Goal: Information Seeking & Learning: Check status

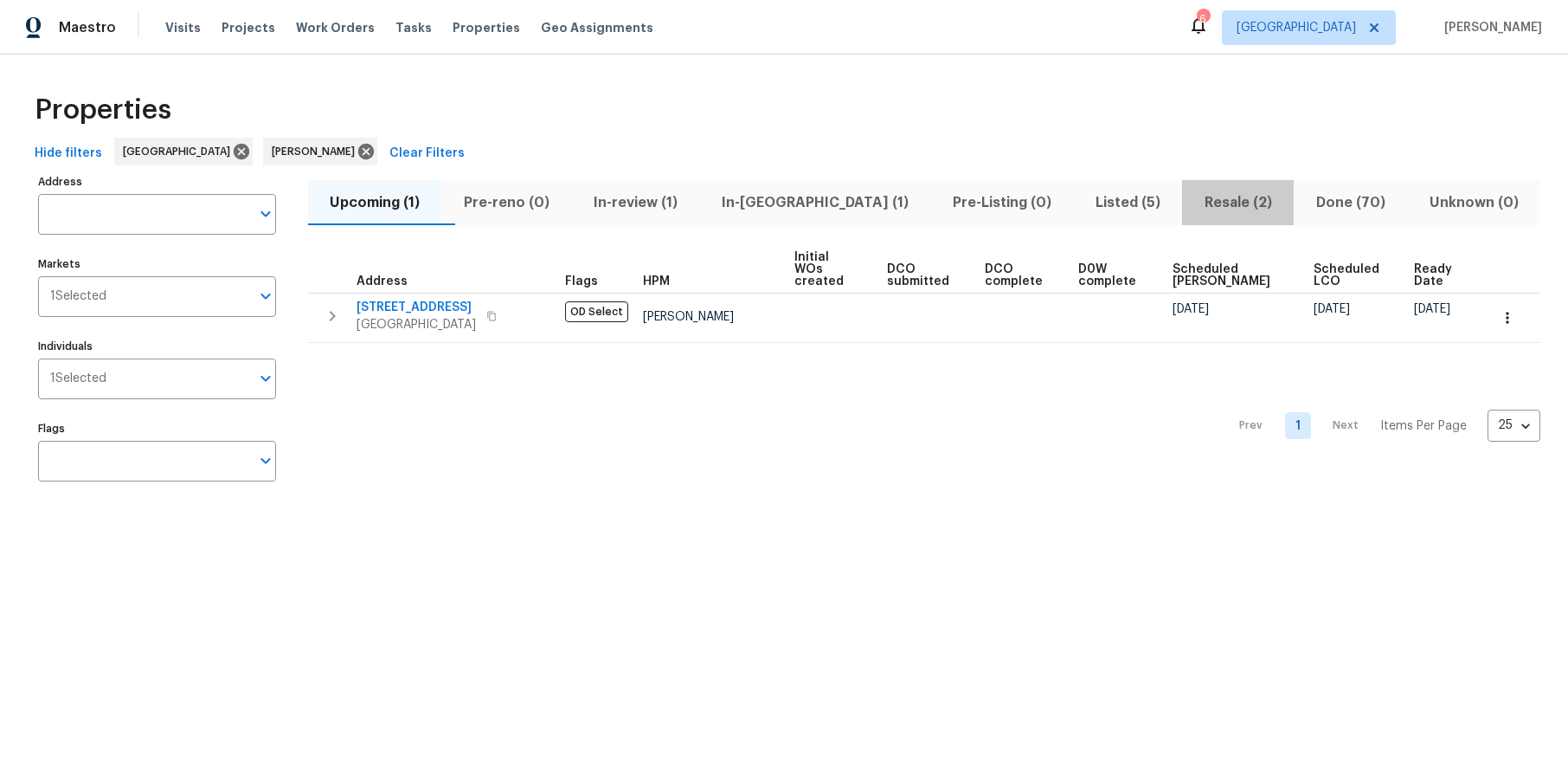
click at [1193, 202] on span "Resale (2)" at bounding box center [1238, 203] width 91 height 24
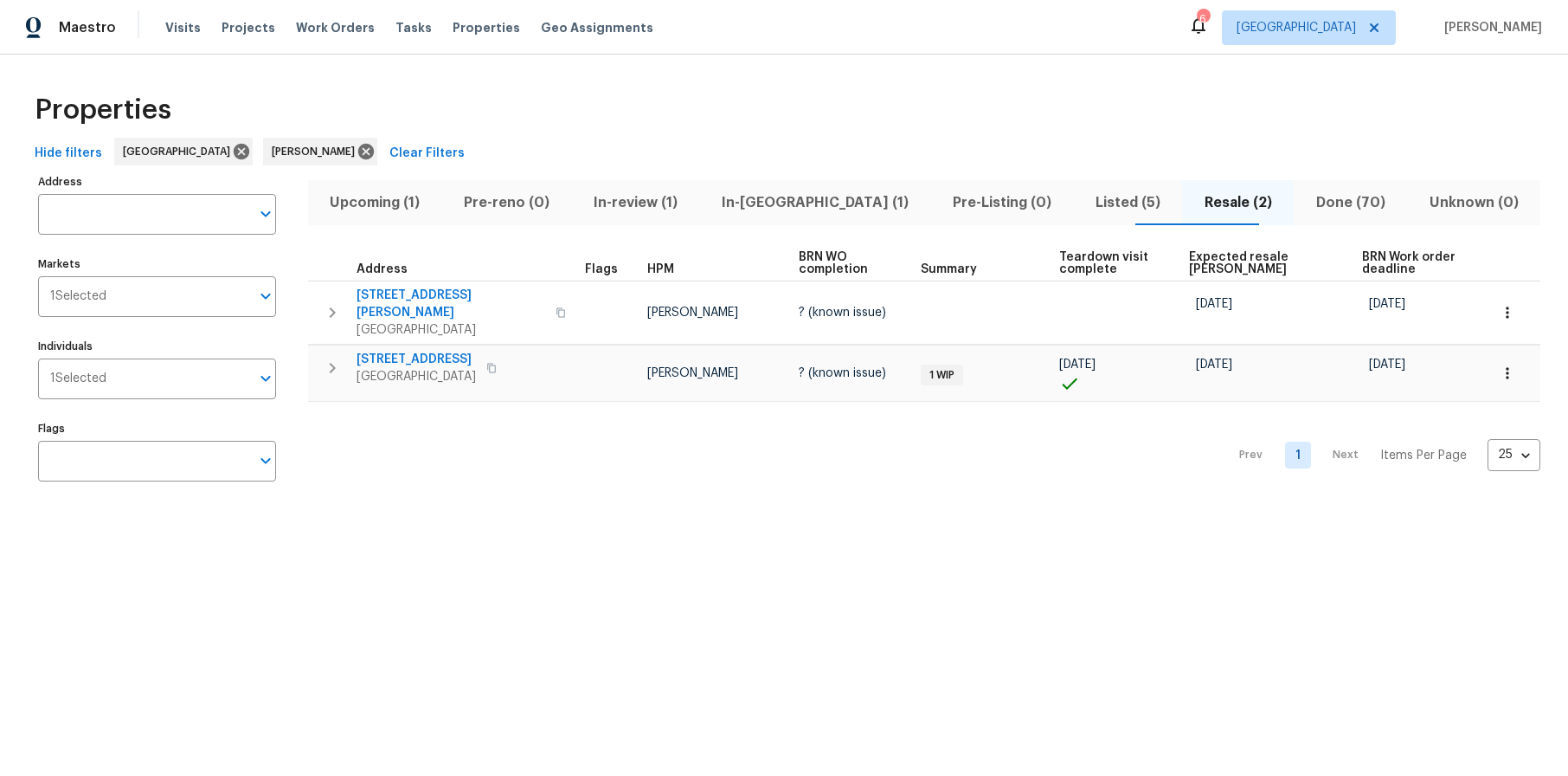
click at [833, 482] on div "Prev 1 Next Items Per Page 25 25 ​" at bounding box center [924, 450] width 1233 height 97
click at [493, 358] on button "button" at bounding box center [491, 367] width 21 height 24
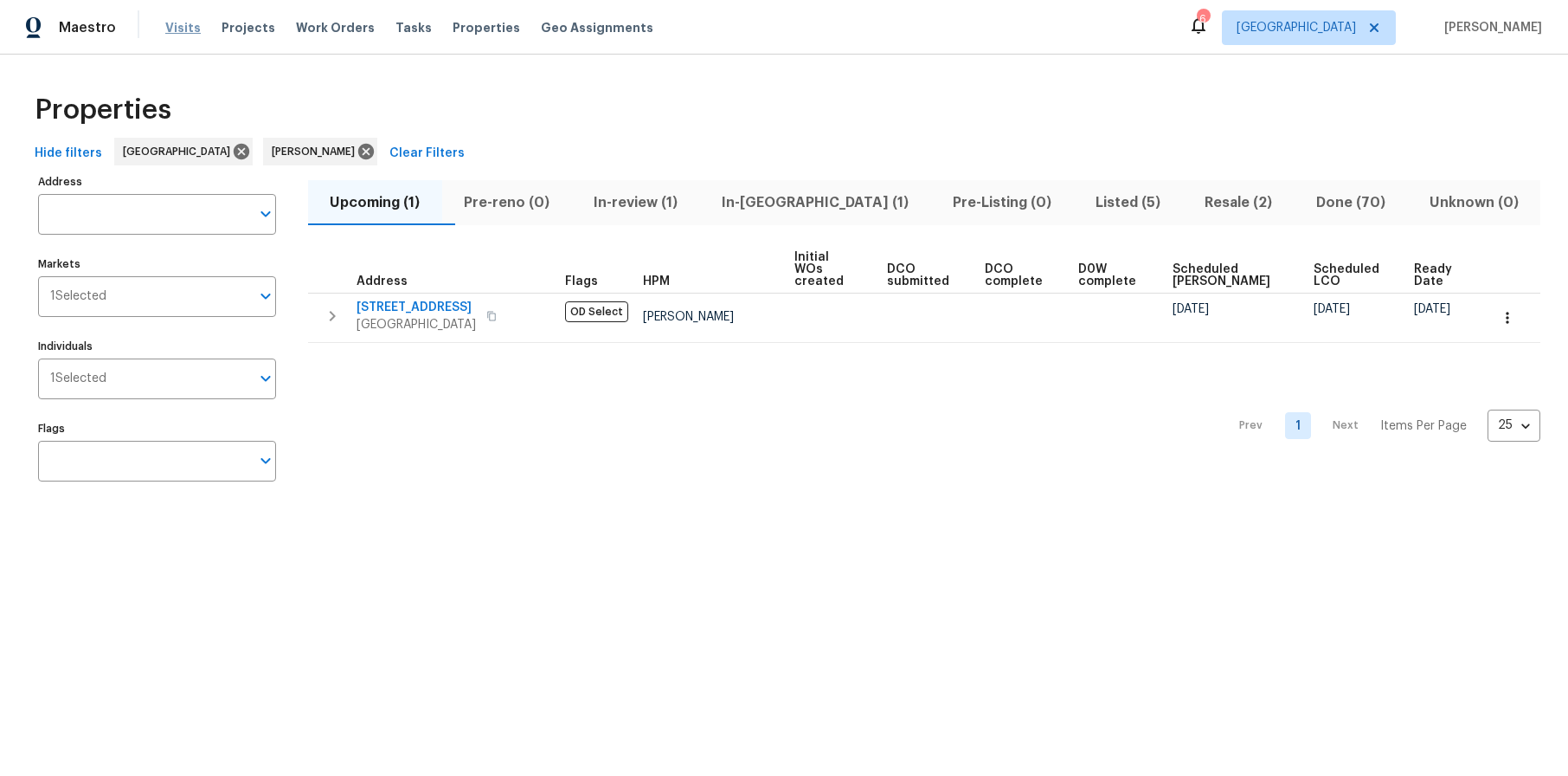
click at [179, 24] on span "Visits" at bounding box center [183, 27] width 35 height 17
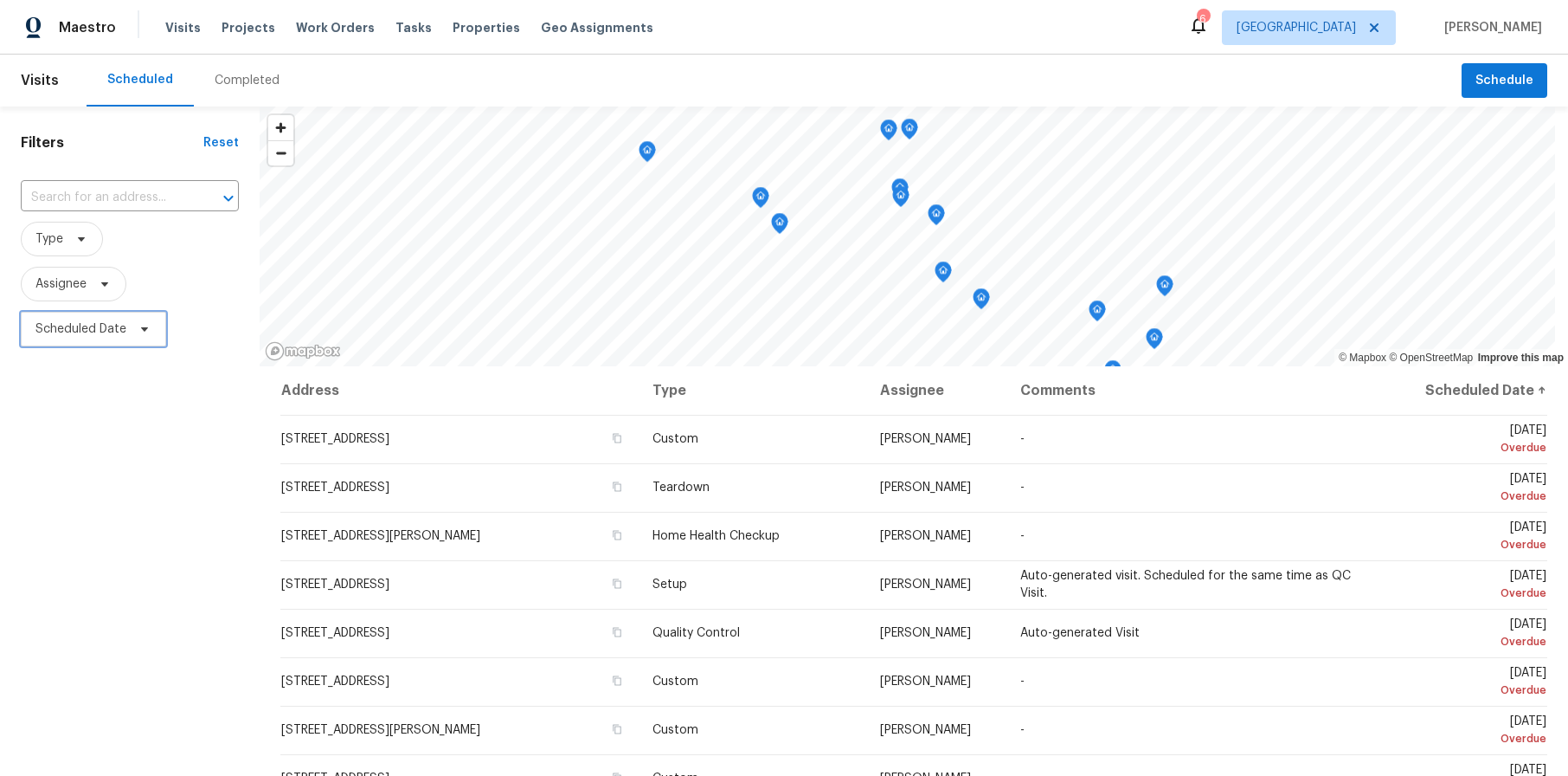
click at [88, 323] on span "Scheduled Date" at bounding box center [80, 328] width 91 height 17
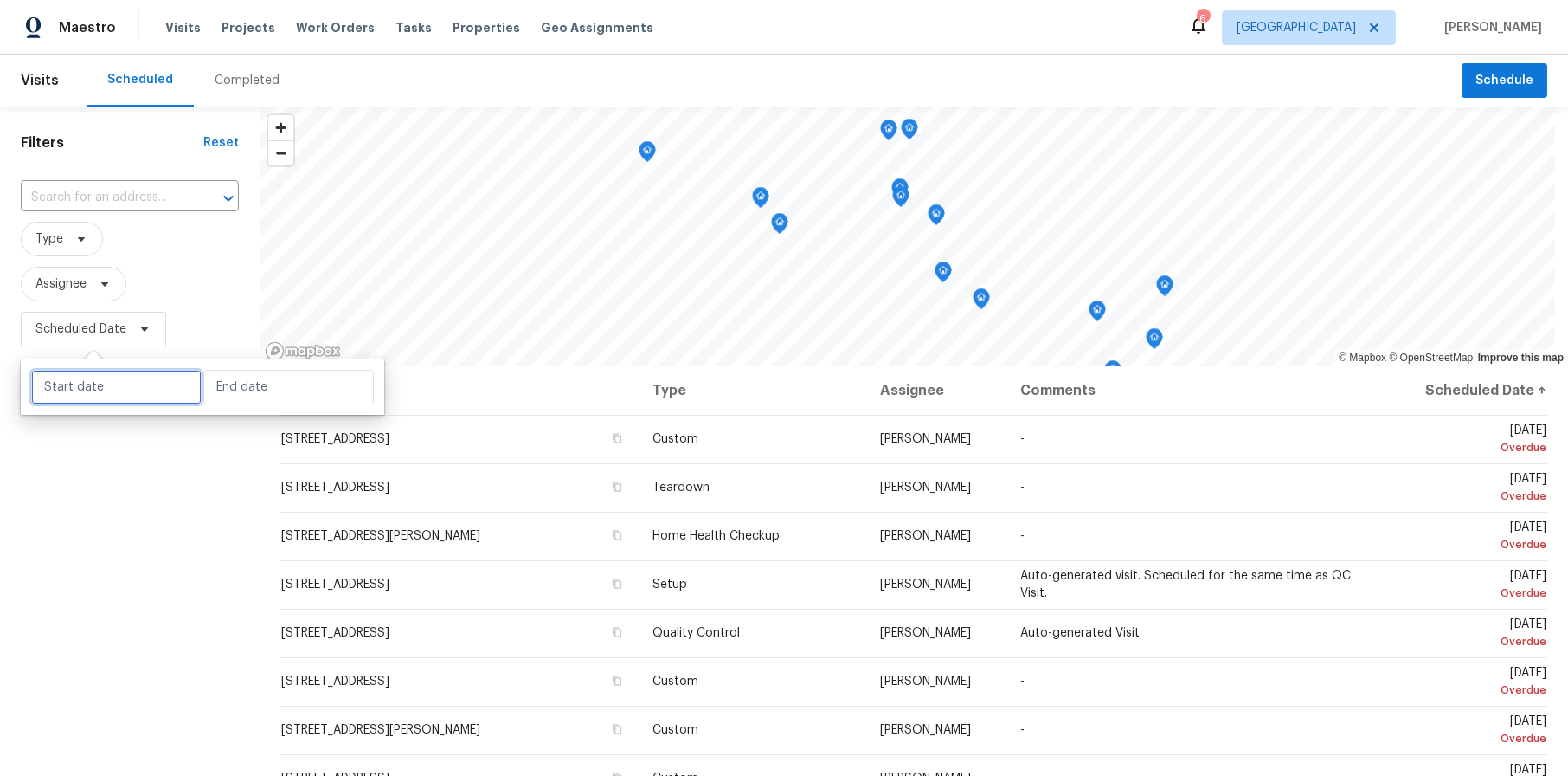
select select "9"
select select "2025"
select select "10"
select select "2025"
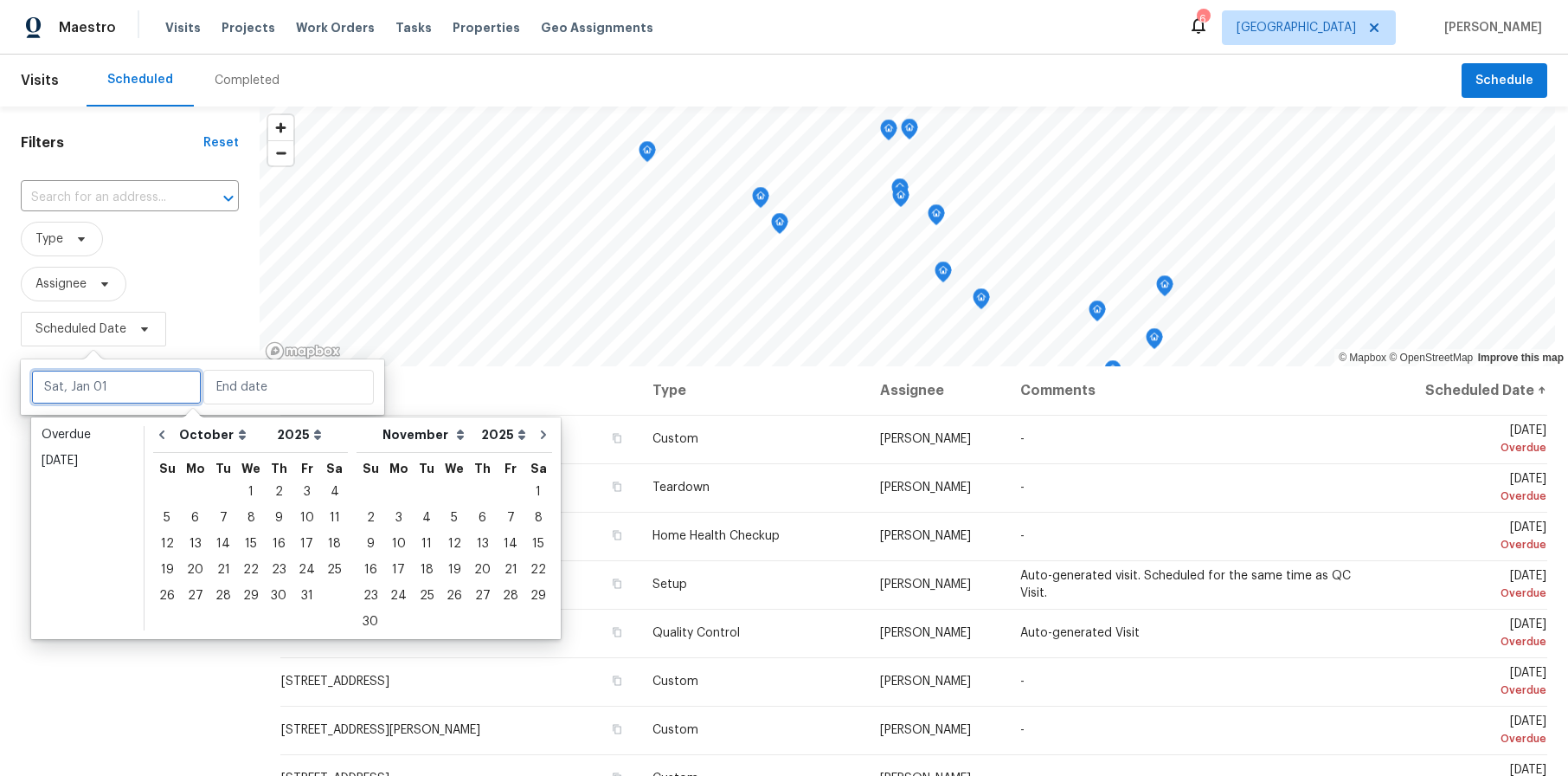
click at [114, 393] on input "text" at bounding box center [116, 387] width 171 height 34
type input "Tue, Oct 07"
click at [241, 488] on div "1" at bounding box center [250, 491] width 28 height 24
type input "Wed, Oct 01"
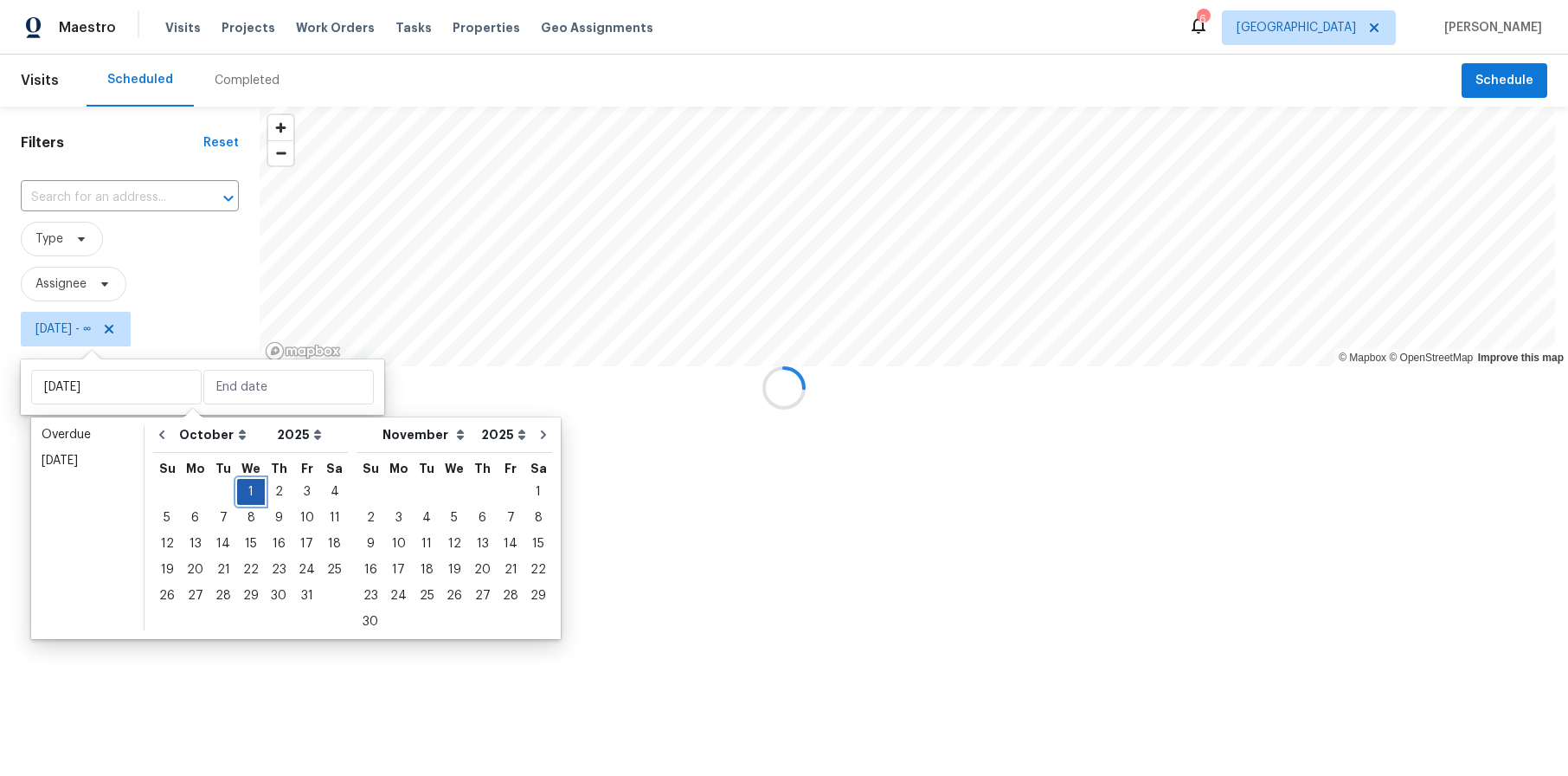
click at [241, 488] on div "1" at bounding box center [250, 491] width 28 height 24
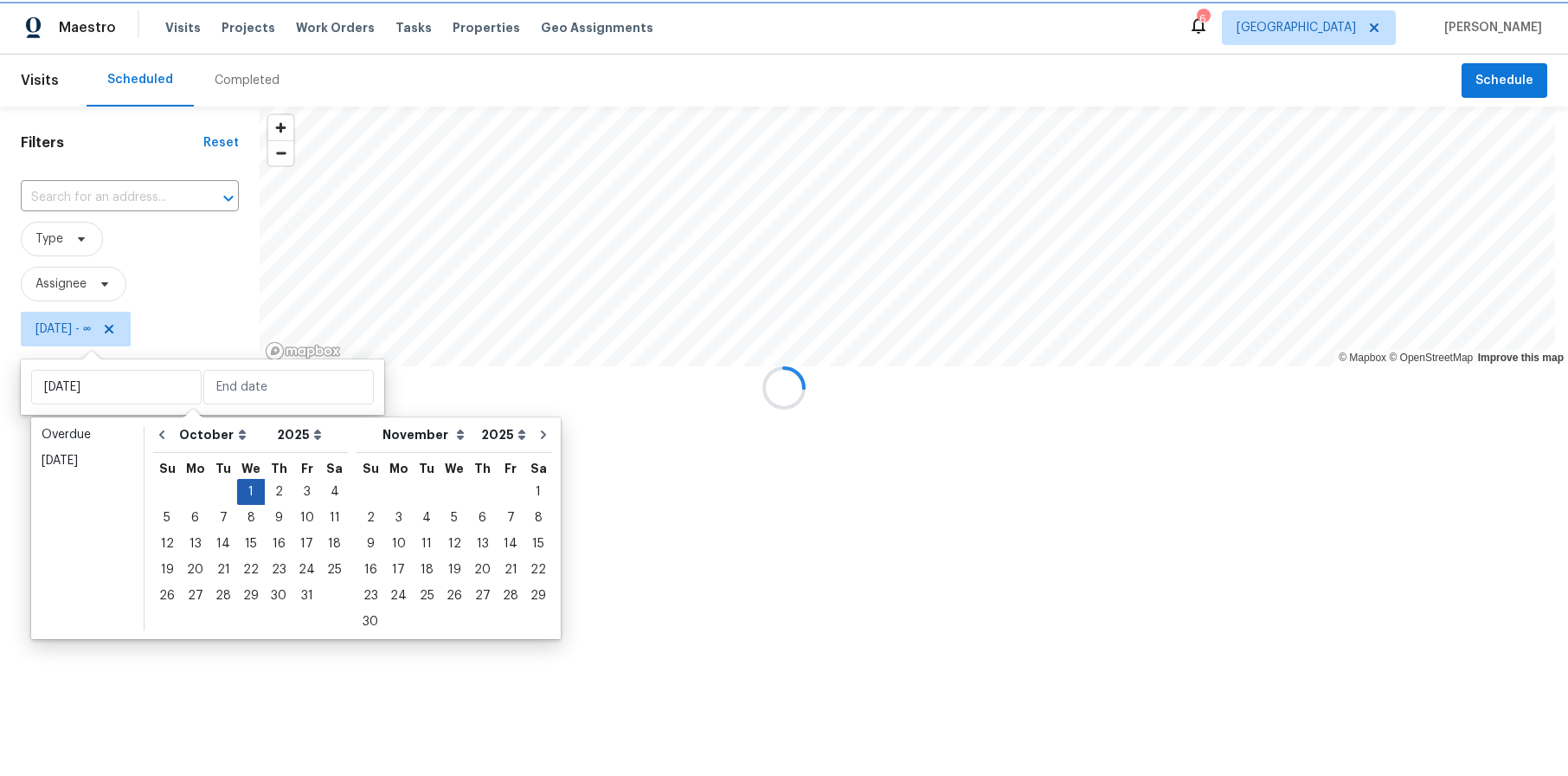
type input "Wed, Oct 01"
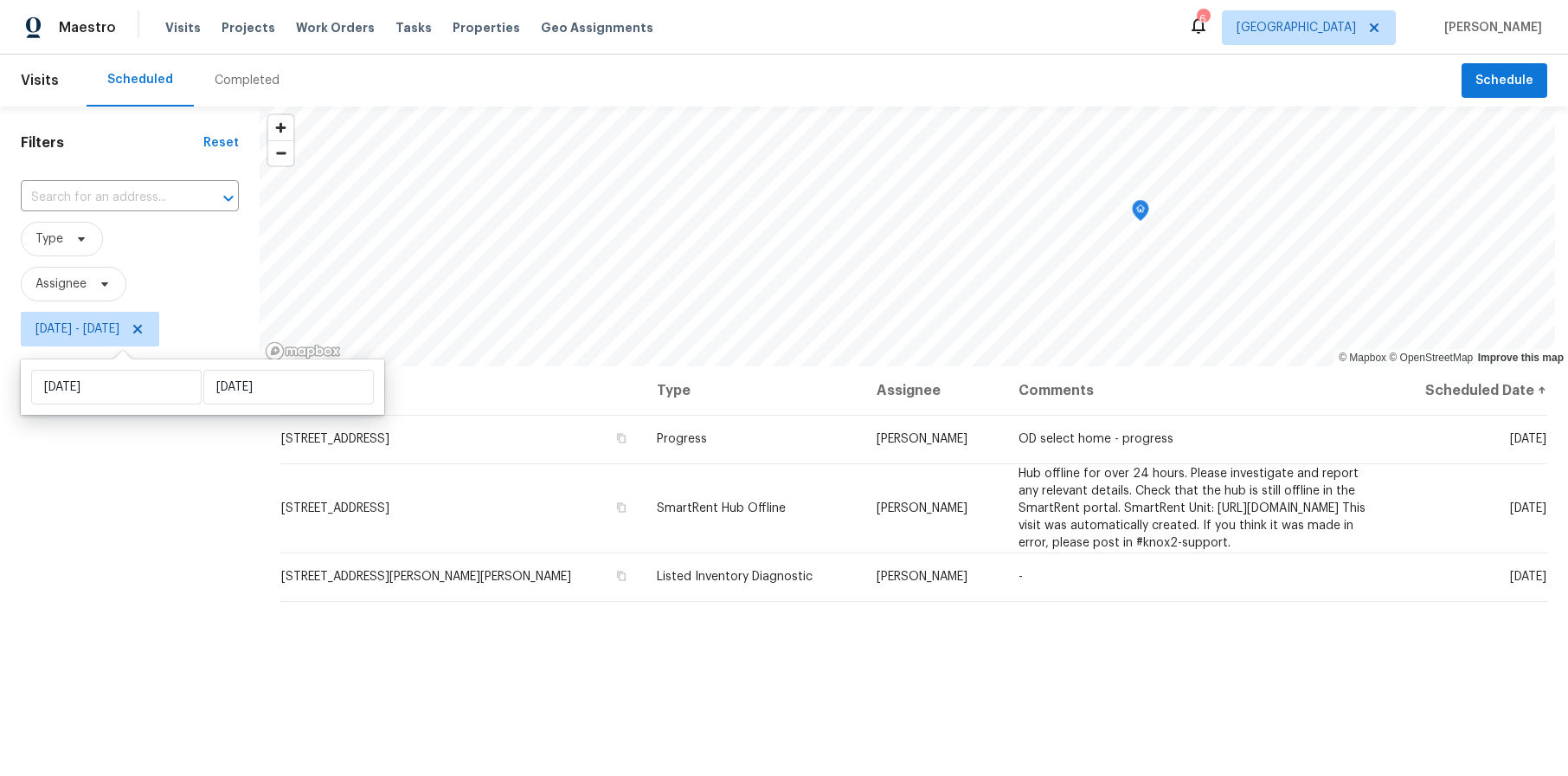
click at [144, 546] on div "Filters Reset ​ Type Assignee Wed, Oct 01 - Wed, Oct 01" at bounding box center [129, 546] width 260 height 880
